Goal: Find specific page/section: Find specific page/section

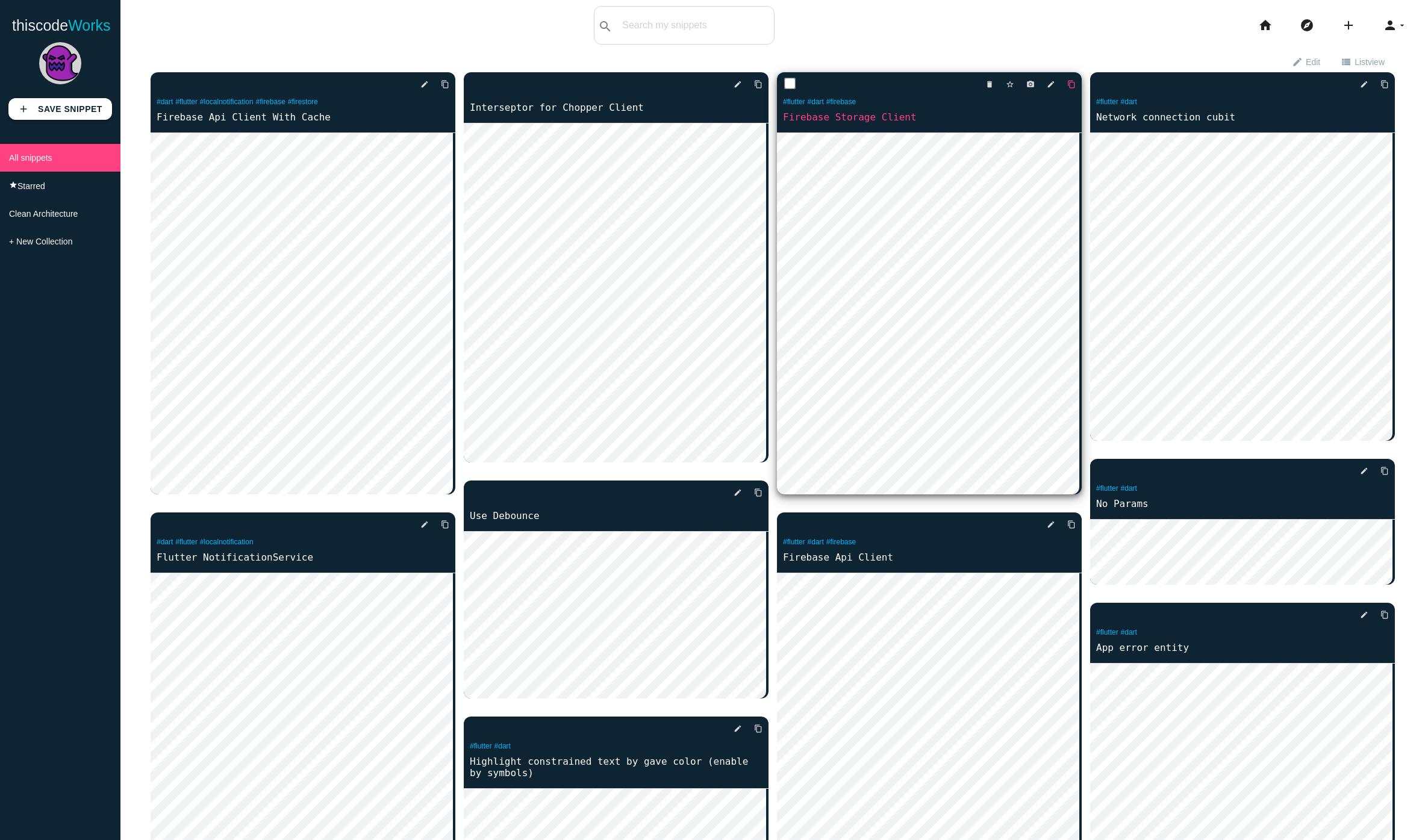
click at [1067, 87] on icon "content_copy" at bounding box center [1072, 84] width 9 height 22
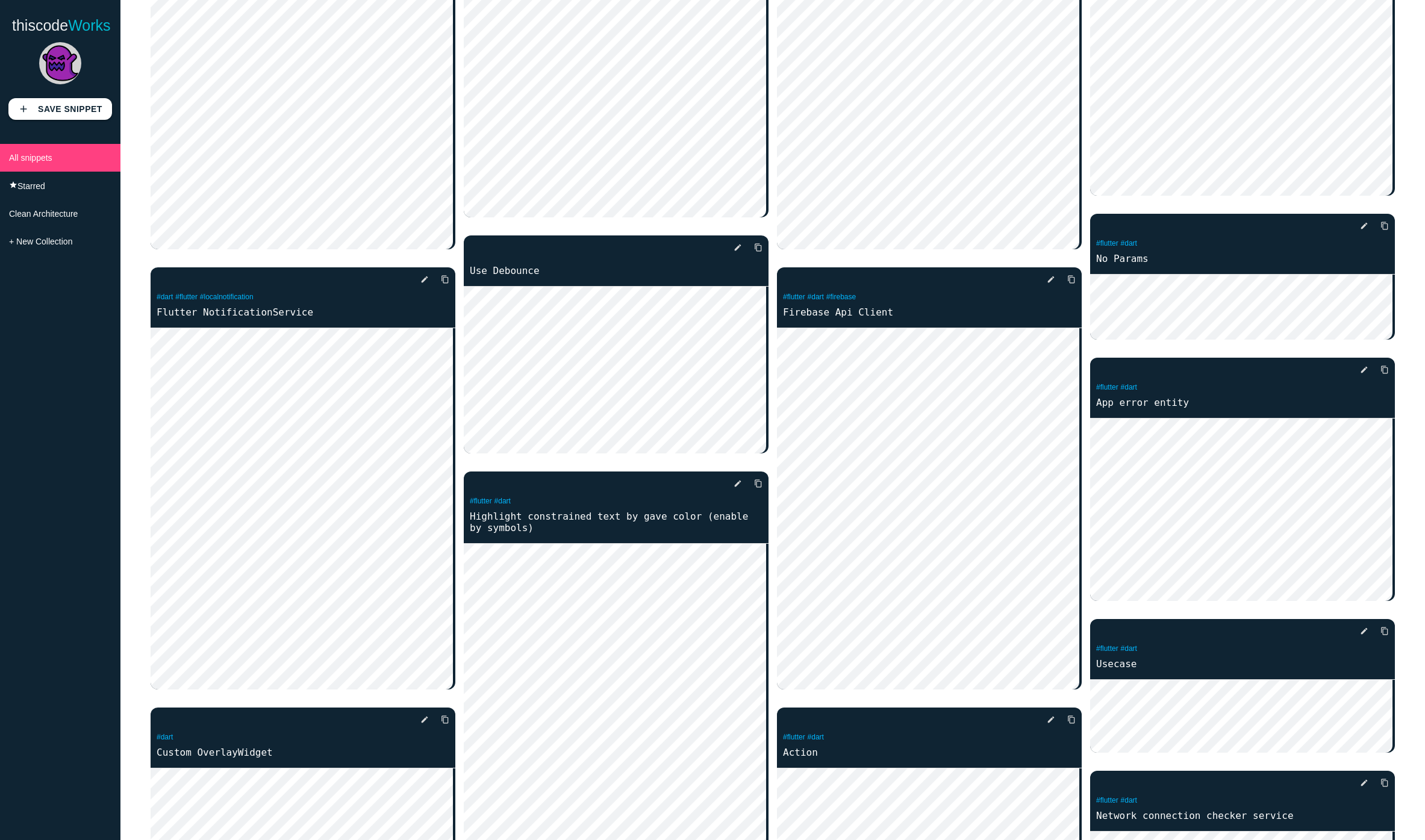
scroll to position [247, 0]
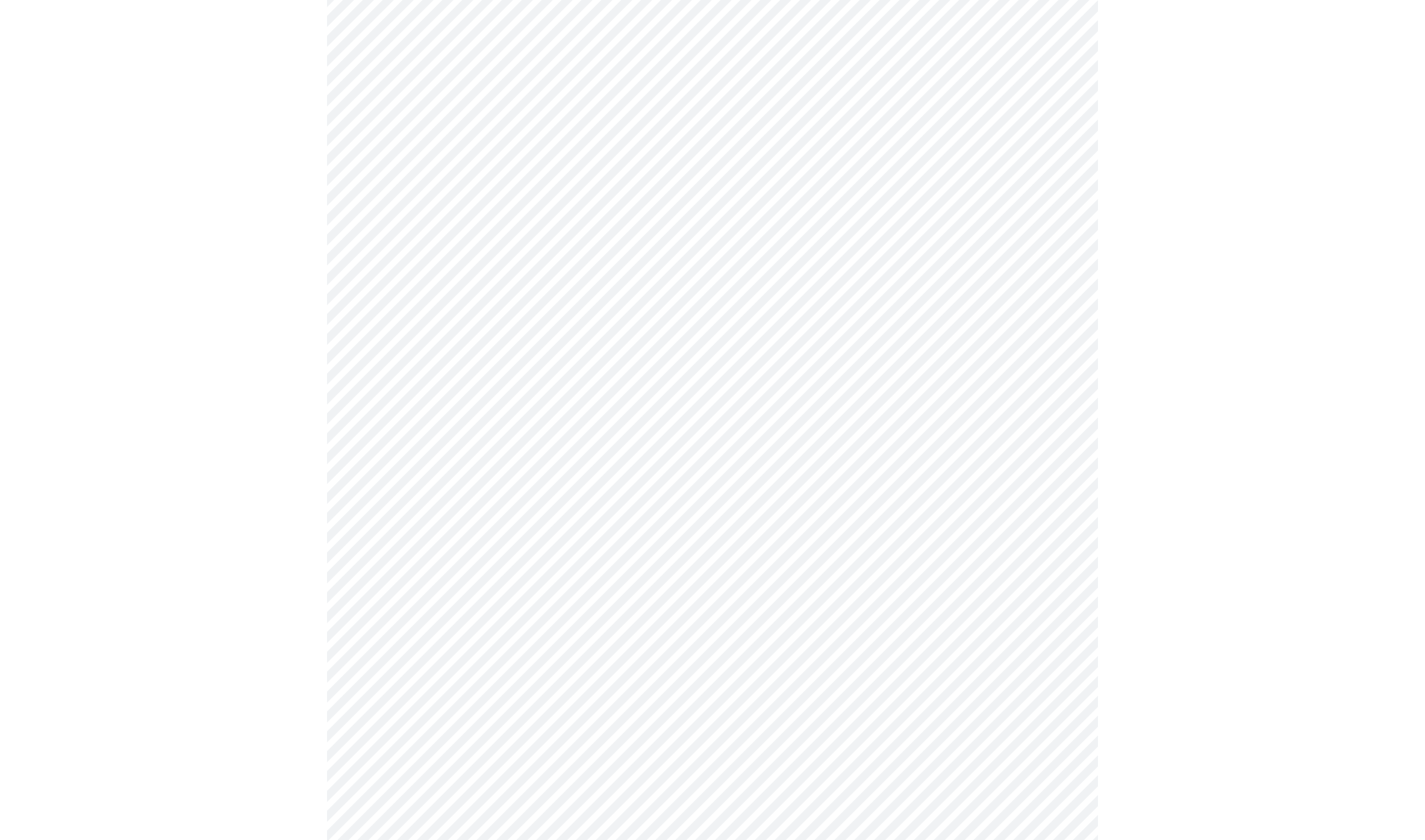
scroll to position [1213, 0]
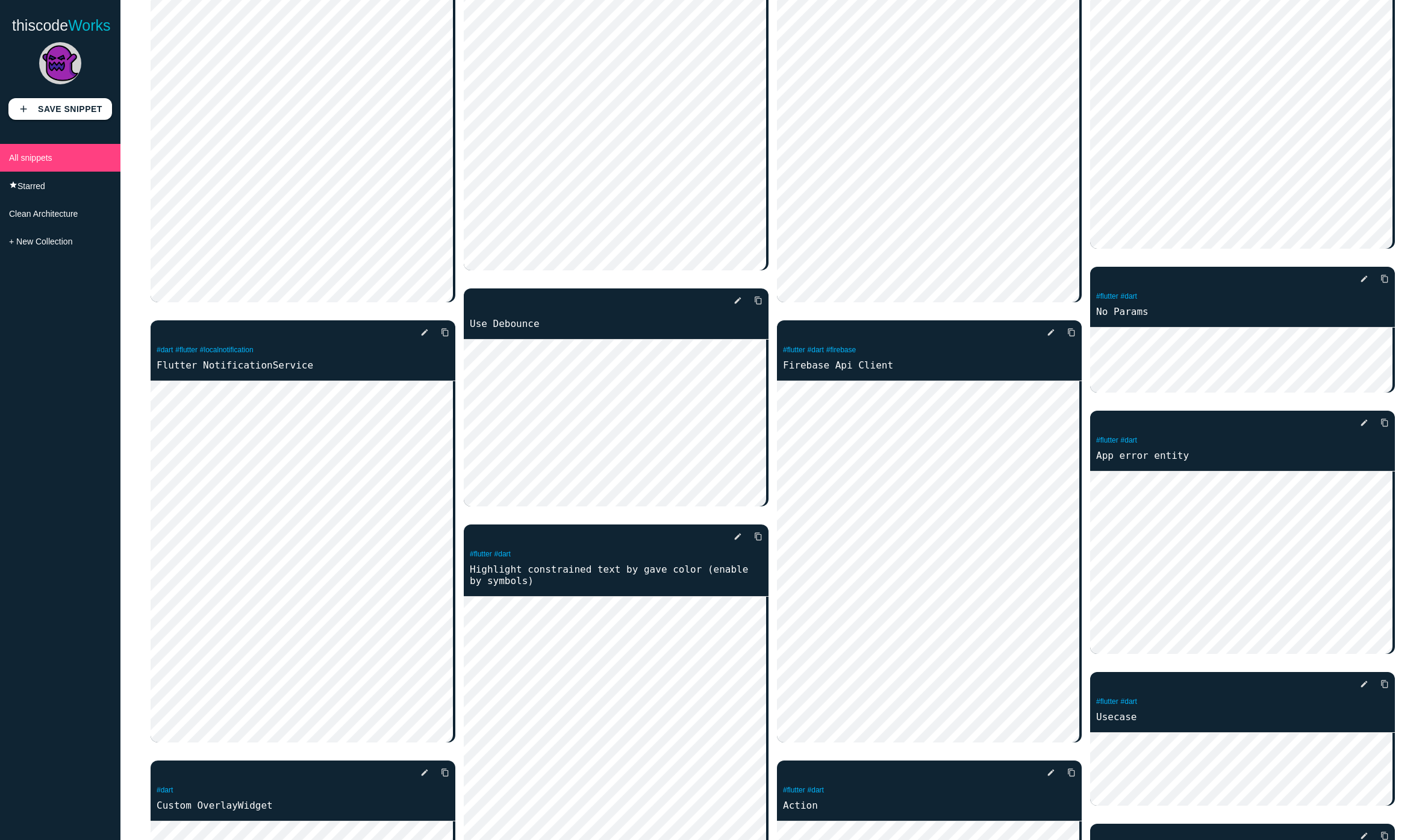
scroll to position [194, 0]
